Goal: Transaction & Acquisition: Subscribe to service/newsletter

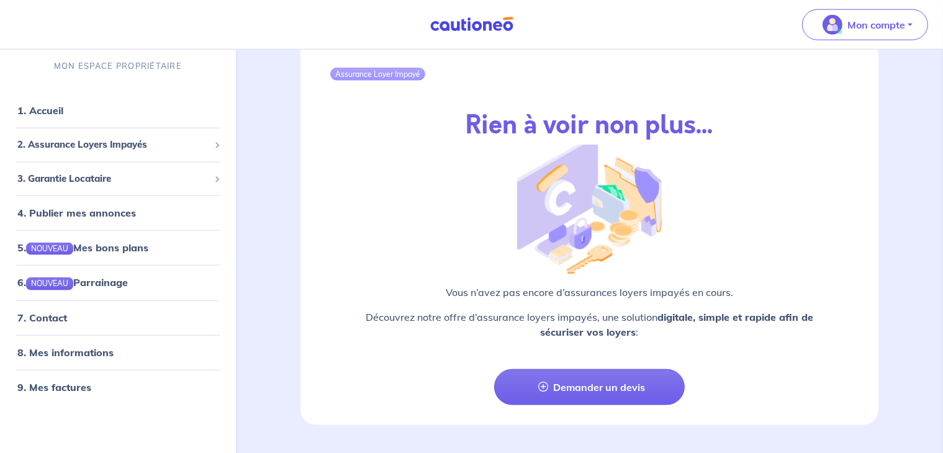
scroll to position [1455, 0]
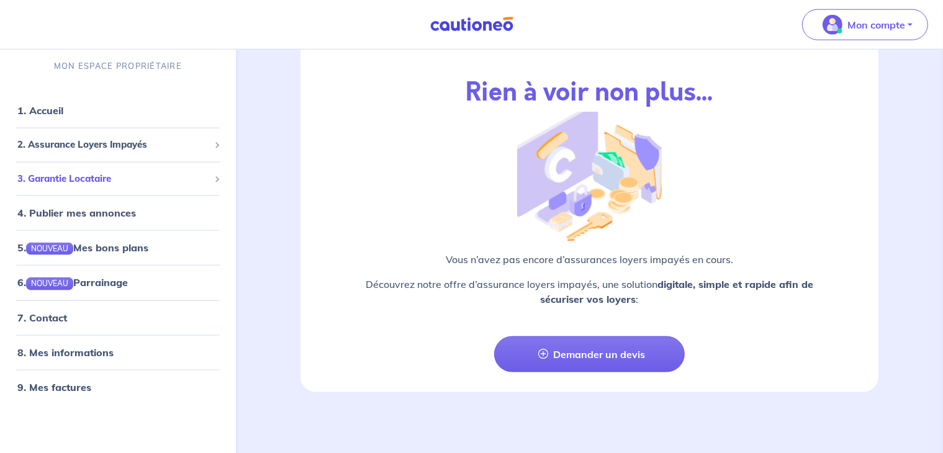
click at [161, 167] on div "3. Garantie Locataire" at bounding box center [118, 179] width 226 height 24
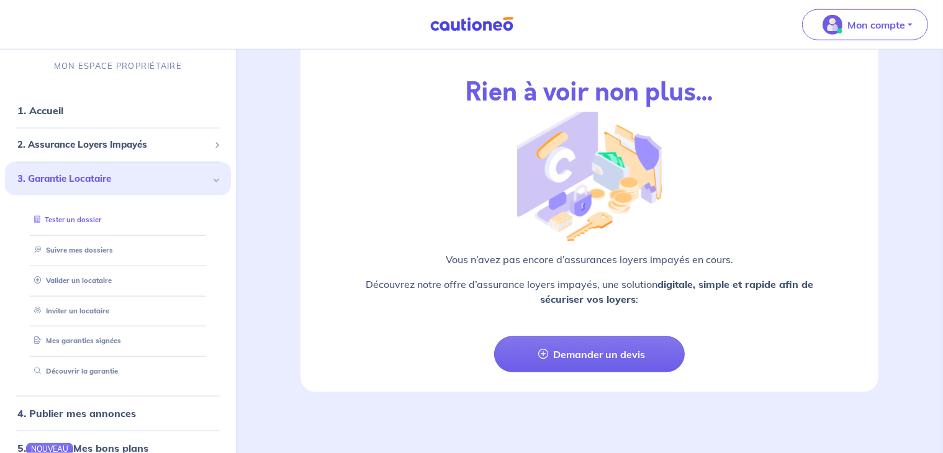
click at [101, 215] on link "Tester un dossier" at bounding box center [65, 219] width 72 height 9
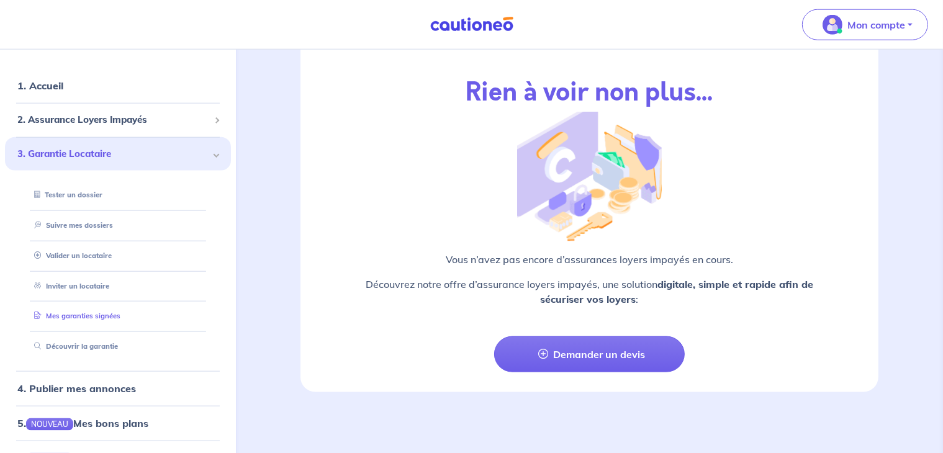
scroll to position [25, 0]
click at [116, 351] on link "Découvrir la garantie" at bounding box center [72, 346] width 87 height 9
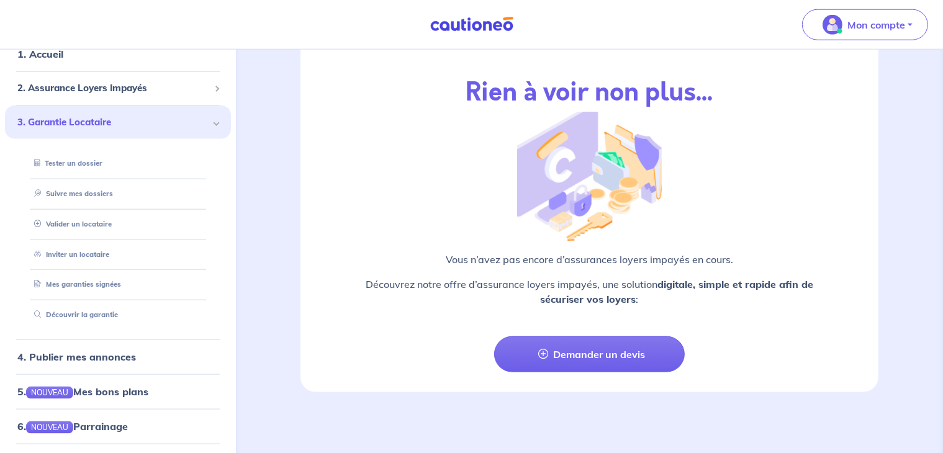
scroll to position [0, 0]
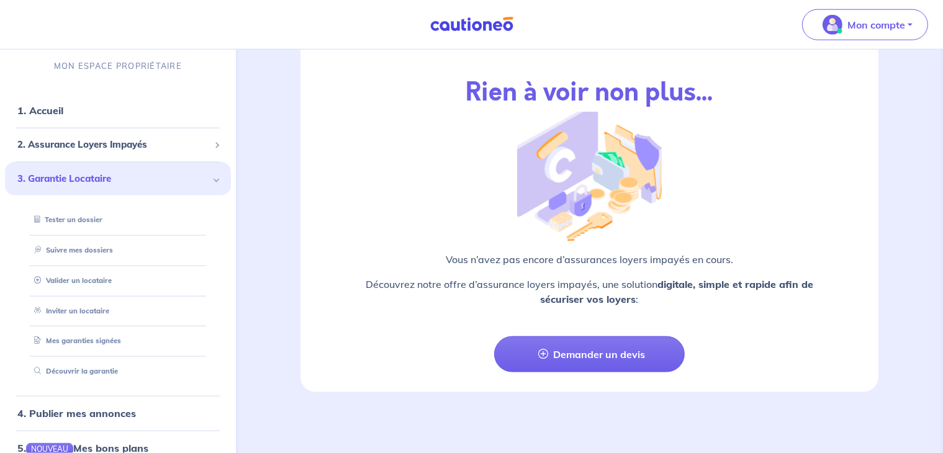
click at [474, 28] on img at bounding box center [471, 25] width 93 height 16
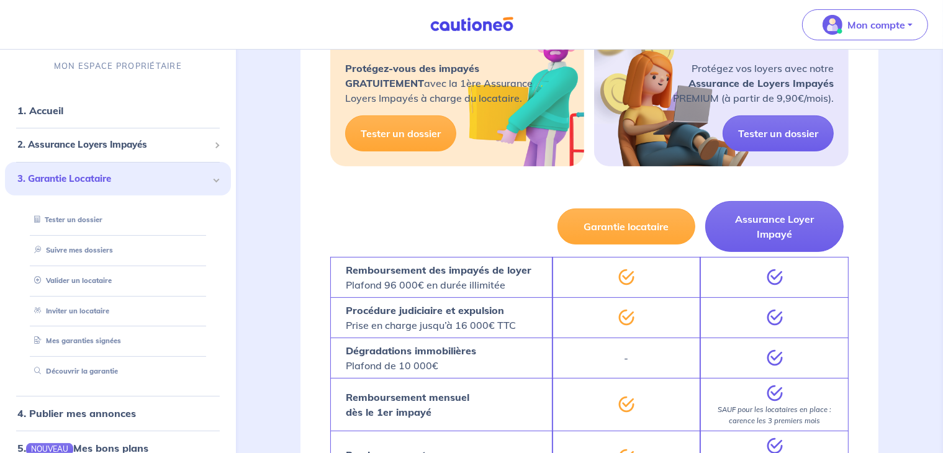
scroll to position [298, 0]
drag, startPoint x: 624, startPoint y: 258, endPoint x: 626, endPoint y: 269, distance: 11.3
click at [626, 269] on div at bounding box center [626, 277] width 148 height 40
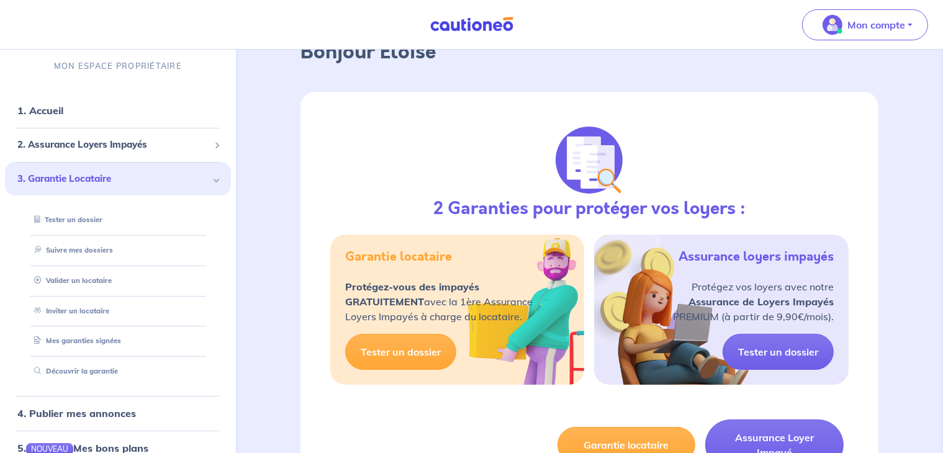
scroll to position [0, 0]
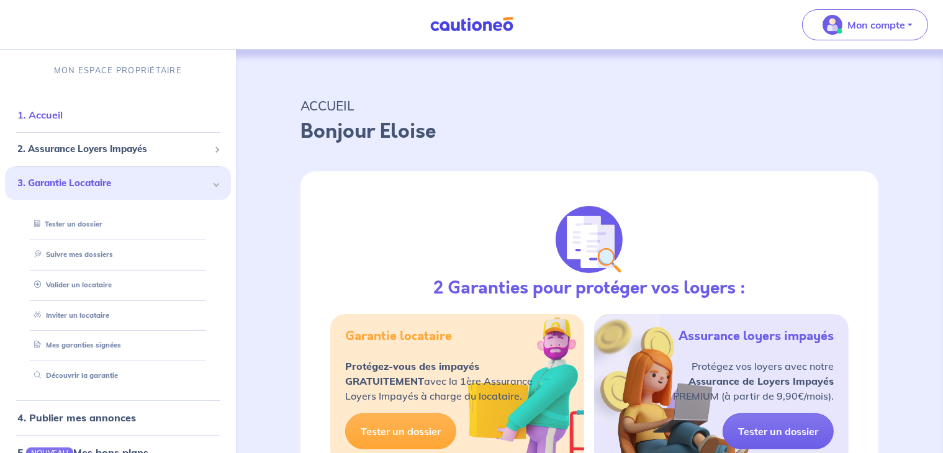
click at [63, 120] on link "1. Accueil" at bounding box center [39, 115] width 45 height 12
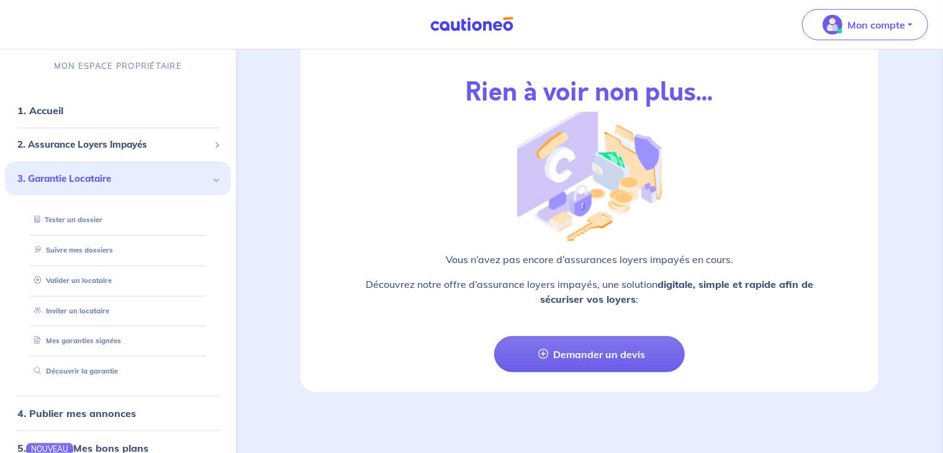
click at [442, 29] on img at bounding box center [471, 25] width 93 height 16
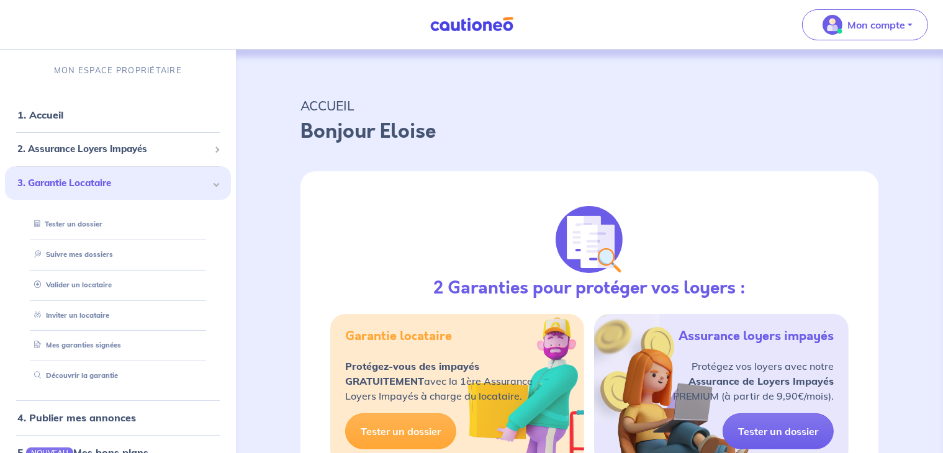
click at [442, 29] on img at bounding box center [471, 25] width 93 height 16
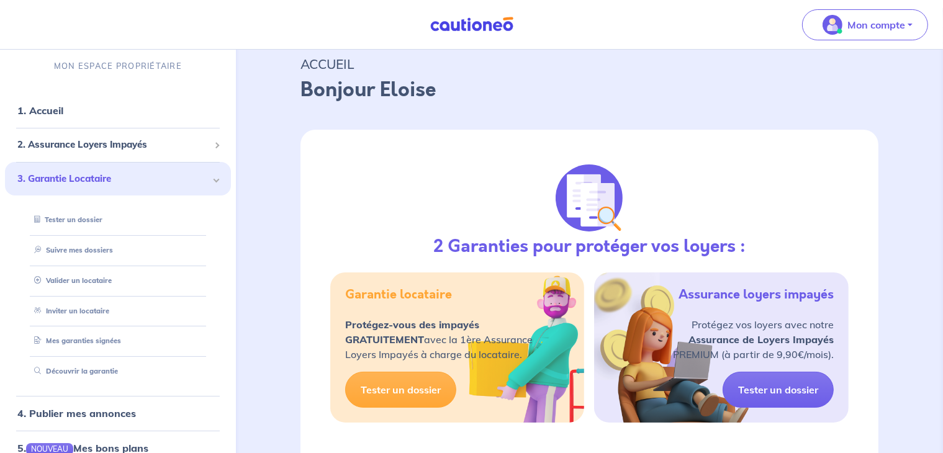
scroll to position [37, 0]
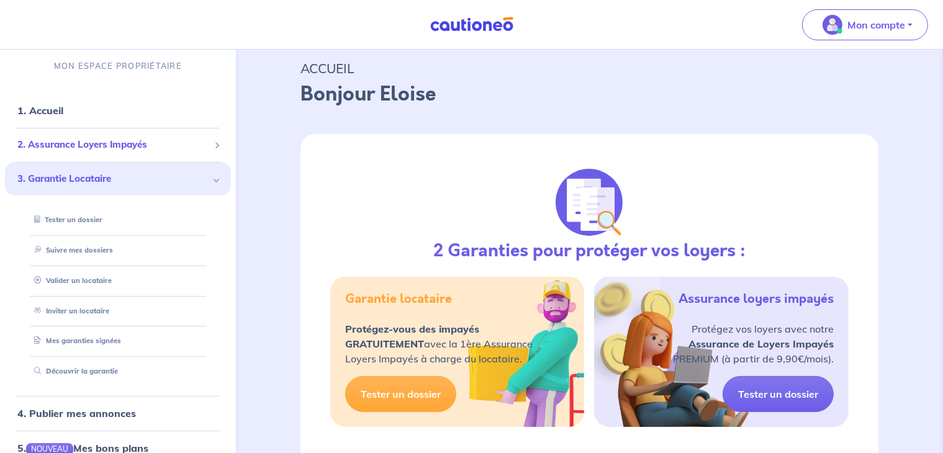
click at [141, 130] on li "2. Assurance Loyers Impayés Souscrire Suivre mes dossiers Mes contrats signés […" at bounding box center [118, 145] width 226 height 34
click at [63, 107] on link "1. Accueil" at bounding box center [39, 110] width 45 height 12
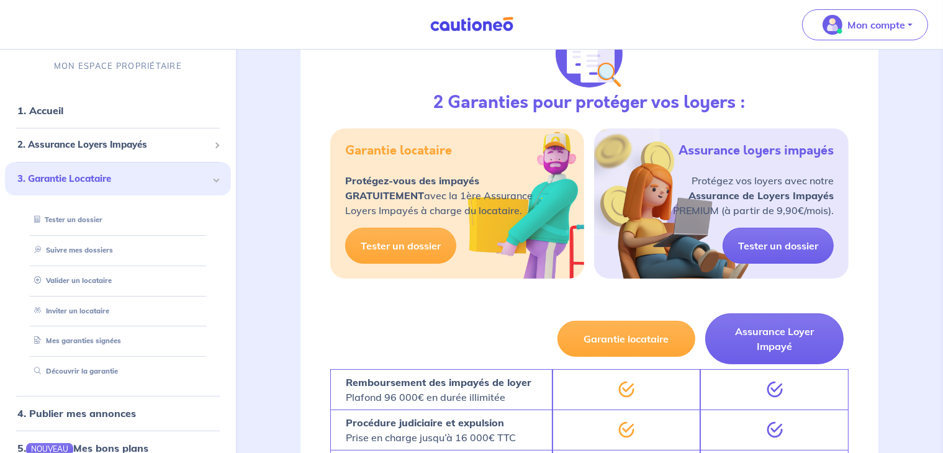
scroll to position [186, 0]
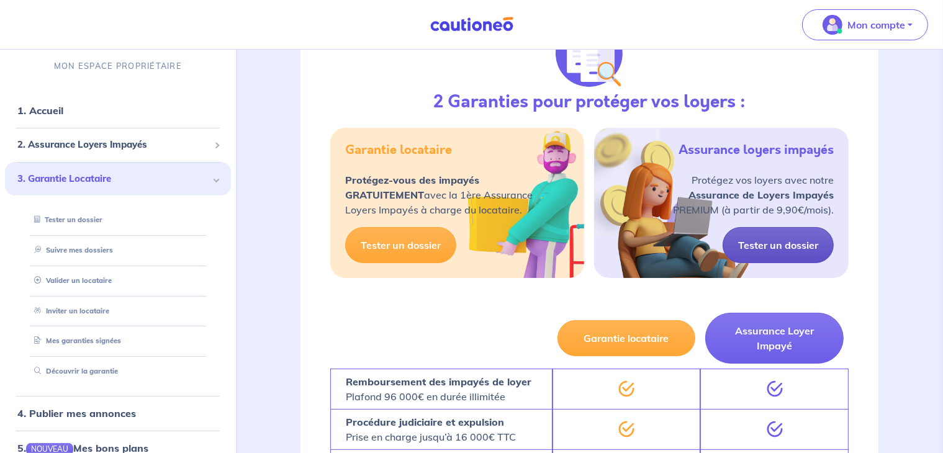
click at [774, 245] on link "Tester un dossier" at bounding box center [777, 245] width 111 height 36
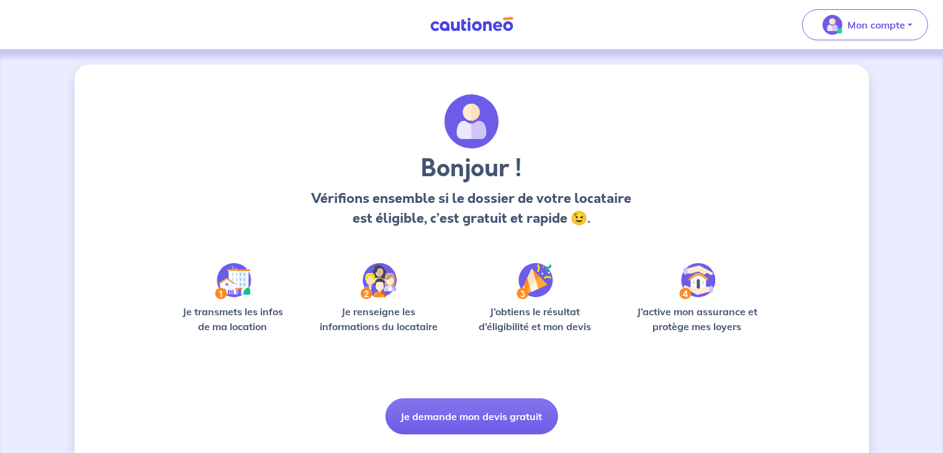
scroll to position [31, 0]
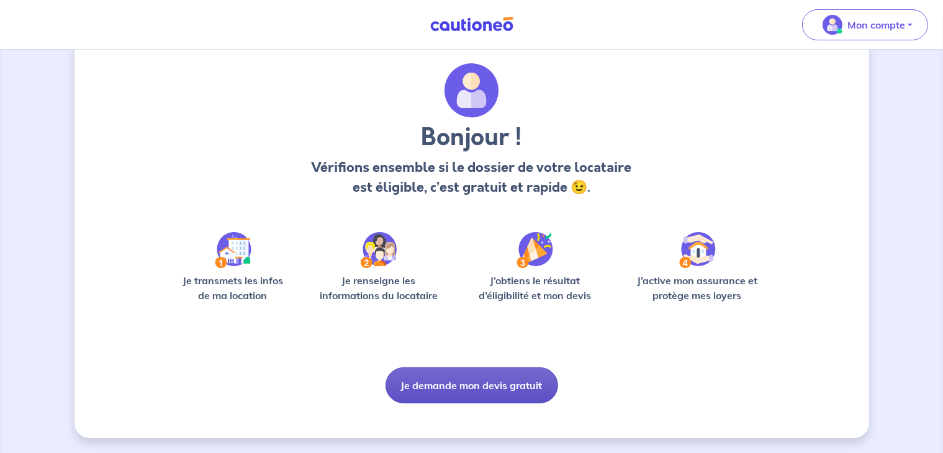
click at [508, 385] on button "Je demande mon devis gratuit" at bounding box center [471, 385] width 173 height 36
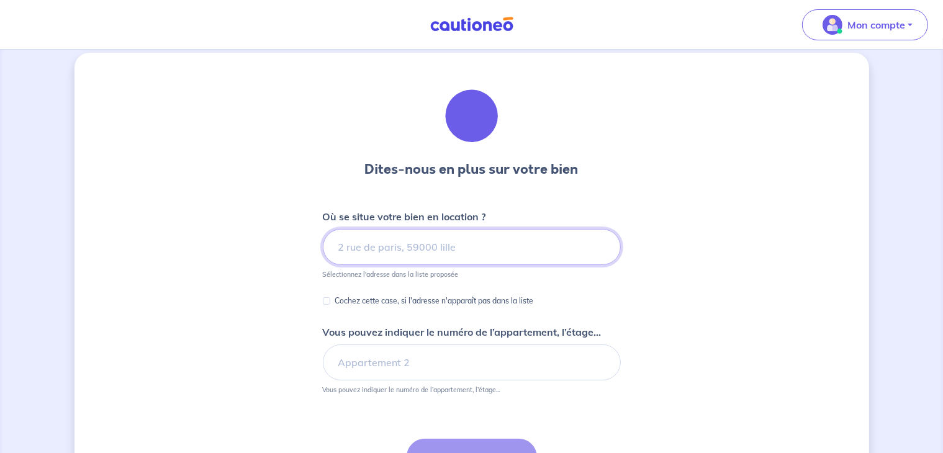
scroll to position [11, 0]
click at [452, 242] on input at bounding box center [472, 248] width 298 height 36
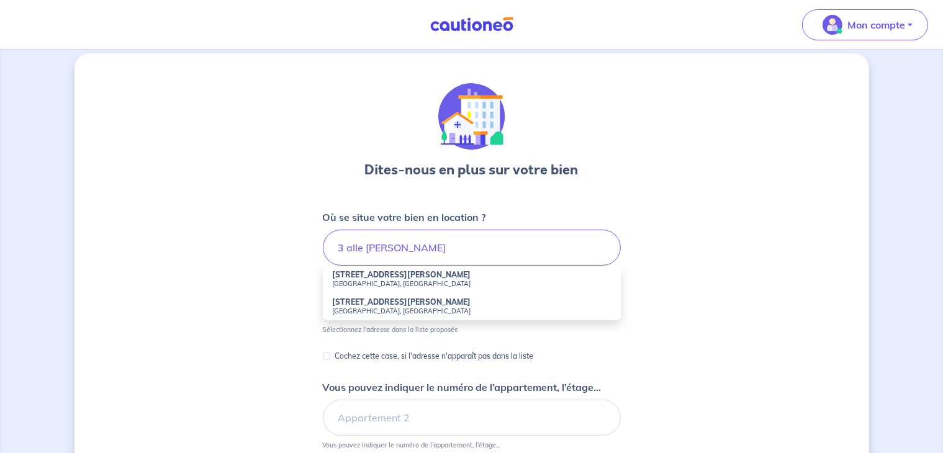
click at [416, 303] on strong "[STREET_ADDRESS][PERSON_NAME]" at bounding box center [402, 301] width 138 height 9
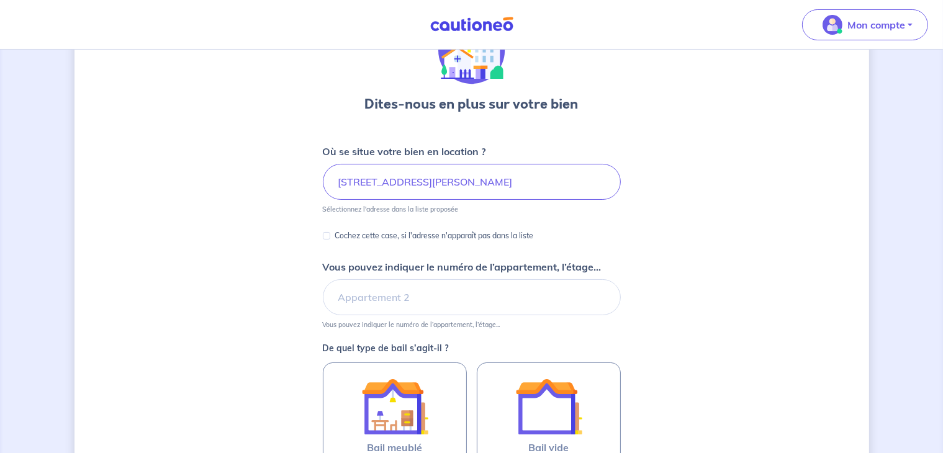
scroll to position [78, 0]
click at [396, 296] on input "Vous pouvez indiquer le numéro de l’appartement, l’étage..." at bounding box center [472, 297] width 298 height 36
click at [572, 181] on input "[STREET_ADDRESS][PERSON_NAME]" at bounding box center [472, 181] width 298 height 36
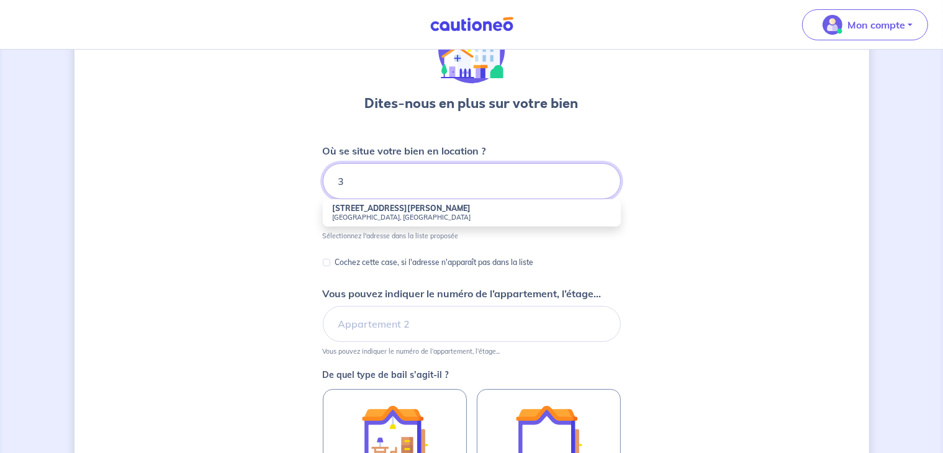
type input "3"
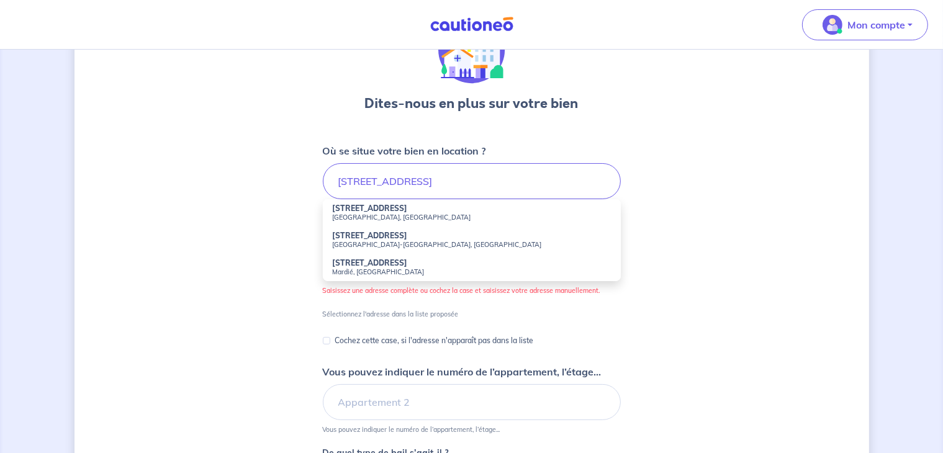
click at [445, 210] on li "[STREET_ADDRESS]" at bounding box center [472, 212] width 298 height 27
type input "[STREET_ADDRESS]"
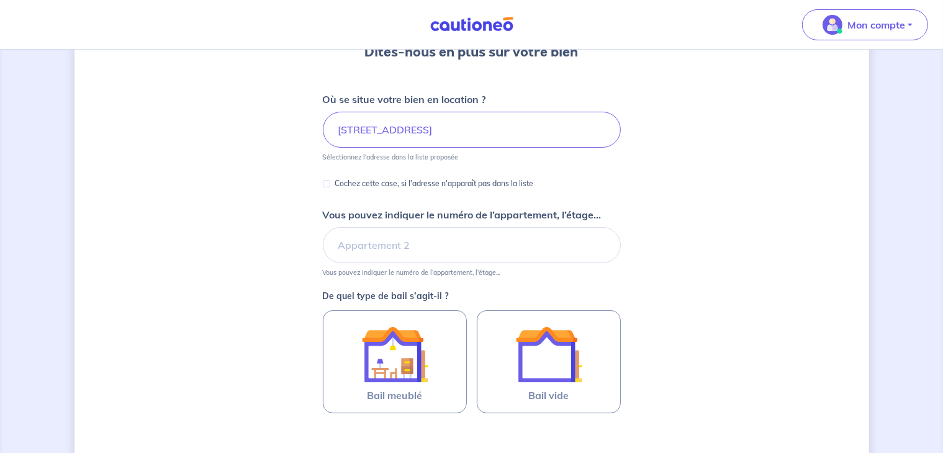
scroll to position [130, 0]
click at [411, 243] on input "Vous pouvez indiquer le numéro de l’appartement, l’étage..." at bounding box center [472, 245] width 298 height 36
type input "A"
type input "appartement 4"
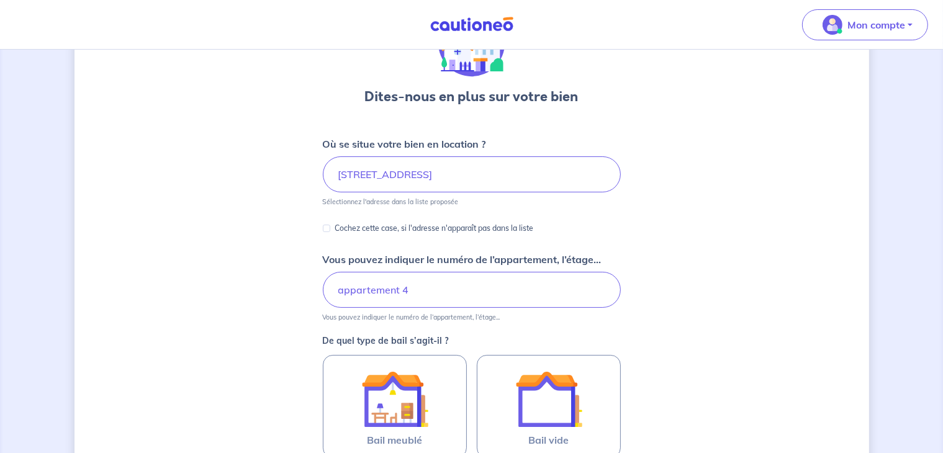
scroll to position [0, 0]
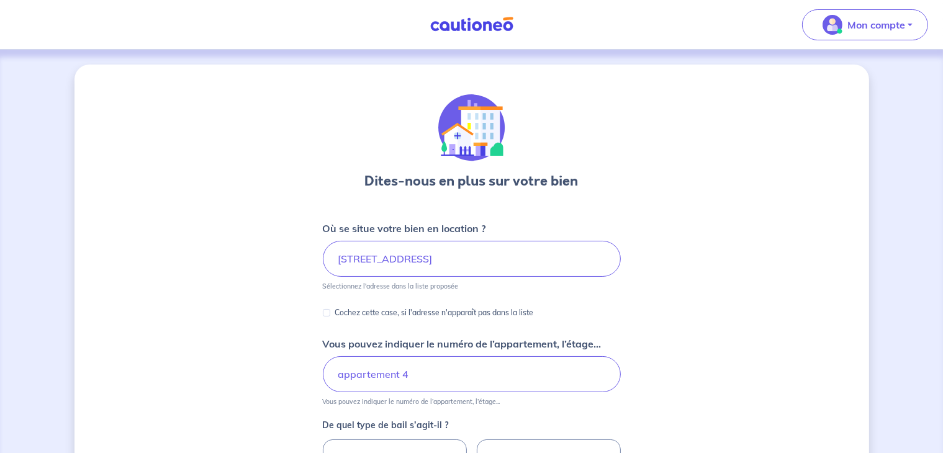
drag, startPoint x: 668, startPoint y: 284, endPoint x: 660, endPoint y: 399, distance: 115.7
click at [660, 399] on div "Dites-nous en plus sur votre bien Où se situe votre bien en location ? [STREET_…" at bounding box center [471, 390] width 794 height 650
click at [482, 19] on img at bounding box center [471, 25] width 93 height 16
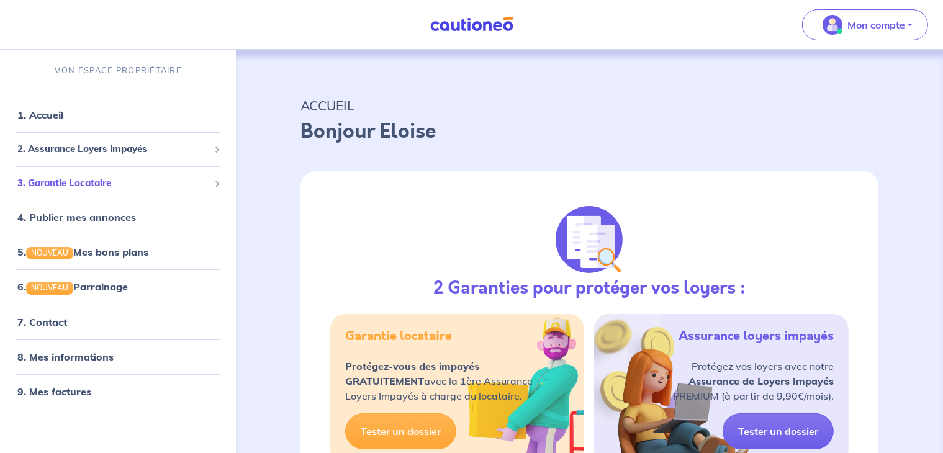
click at [114, 169] on li "3. Garantie Locataire Tester un dossier Suivre mes dossiers Valider un locatair…" at bounding box center [118, 183] width 226 height 34
click at [139, 186] on span "3. Garantie Locataire" at bounding box center [113, 183] width 192 height 14
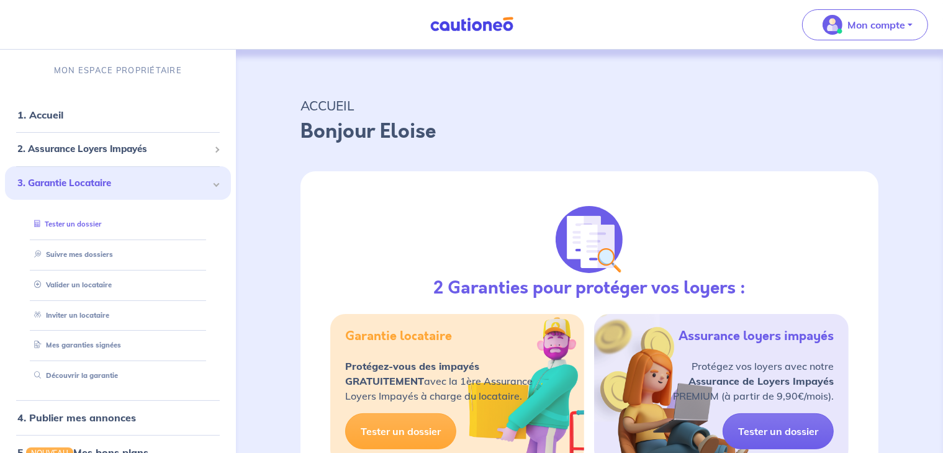
click at [82, 223] on link "Tester un dossier" at bounding box center [65, 224] width 72 height 9
